Goal: Communication & Community: Answer question/provide support

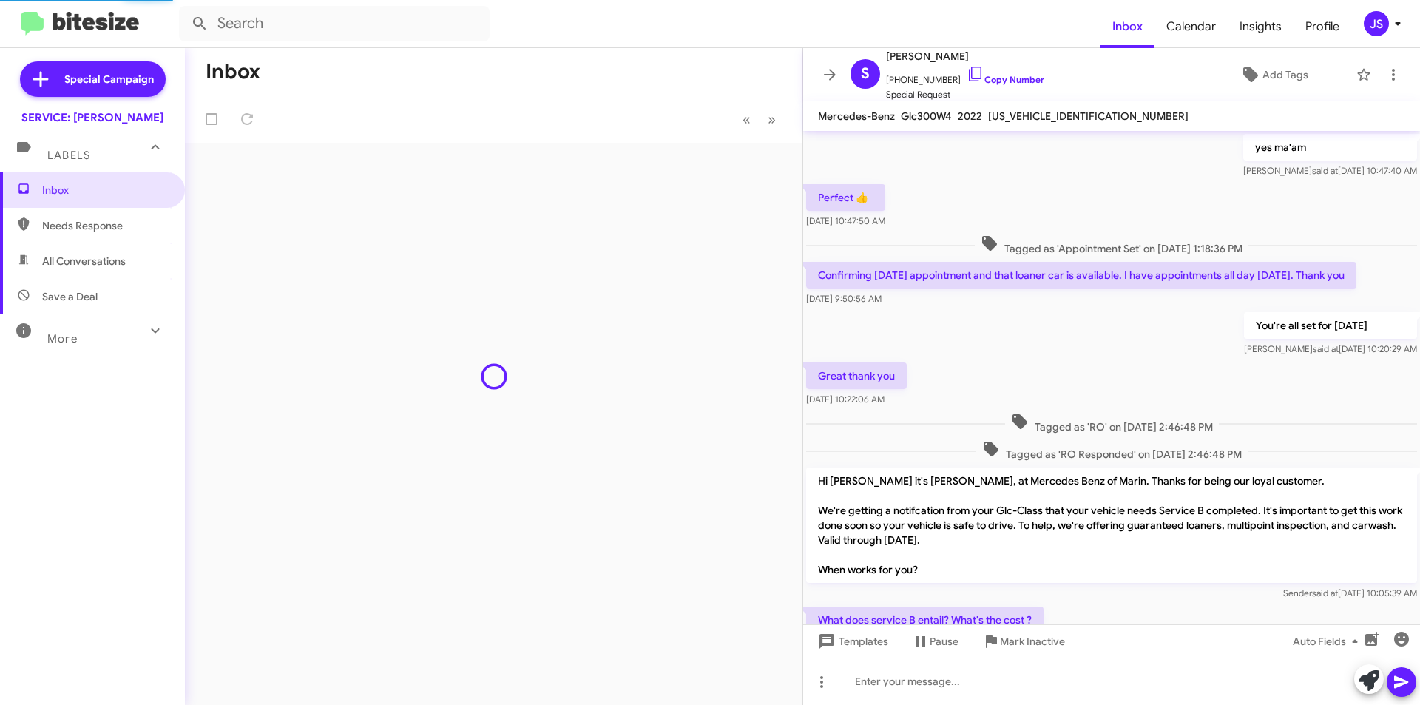
scroll to position [635, 0]
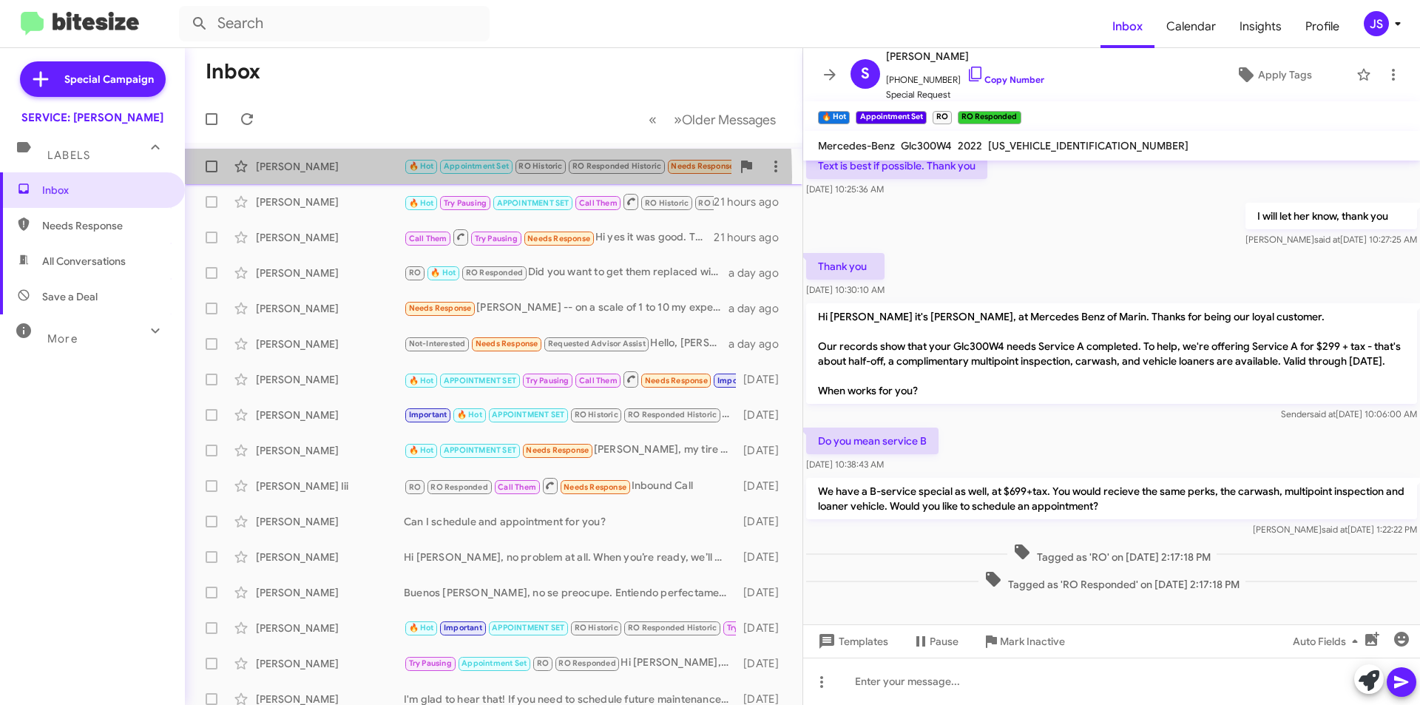
click at [355, 177] on div "[PERSON_NAME] 🔥 Hot Appointment Set RO Historic RO Responded Historic Needs Res…" at bounding box center [494, 167] width 594 height 30
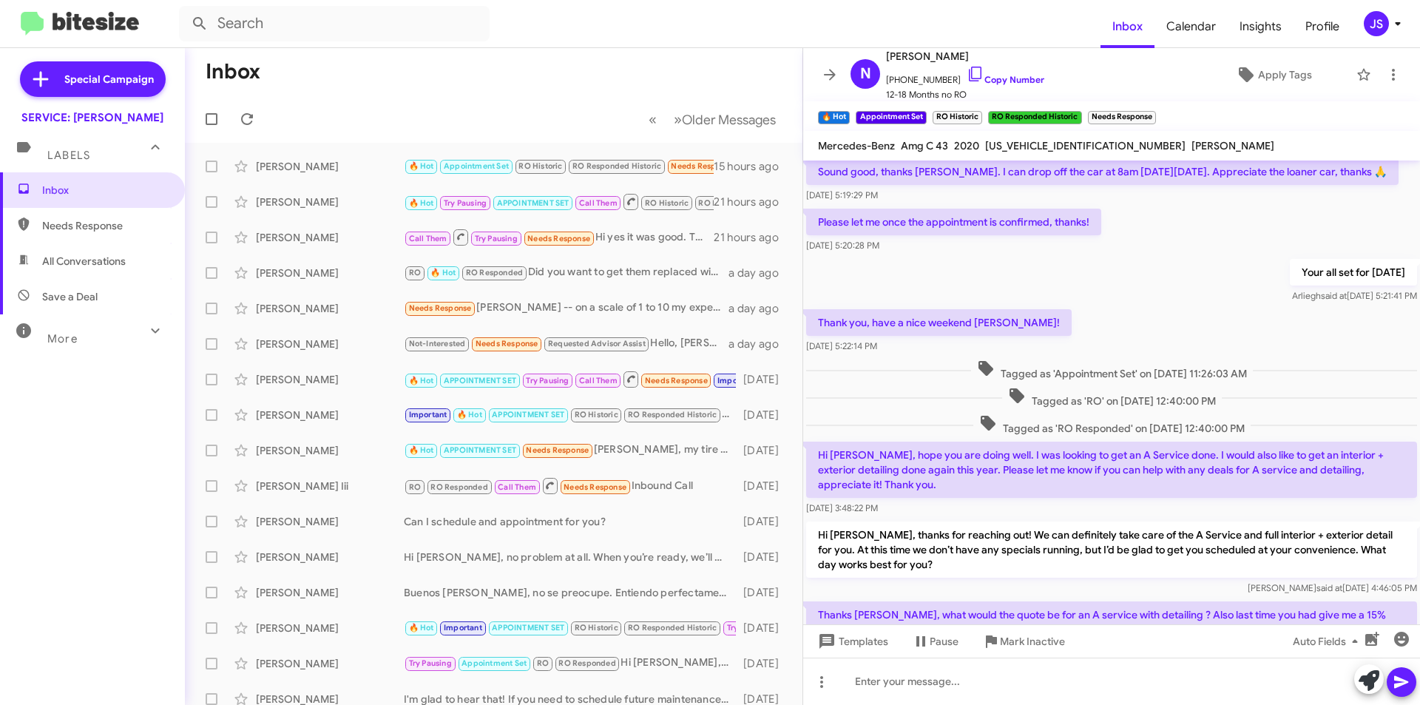
scroll to position [814, 0]
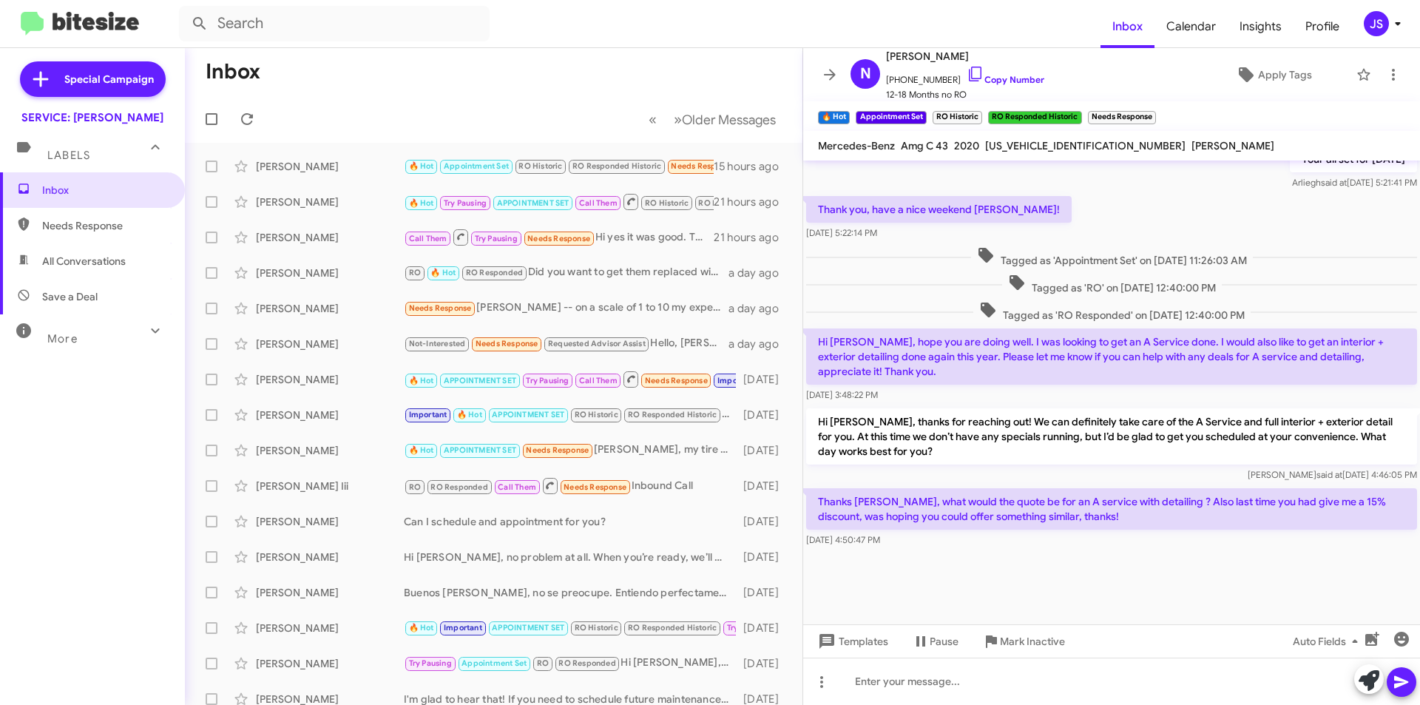
click at [124, 254] on span "All Conversations" at bounding box center [84, 261] width 84 height 15
type input "in:all-conversations"
